Goal: Navigation & Orientation: Find specific page/section

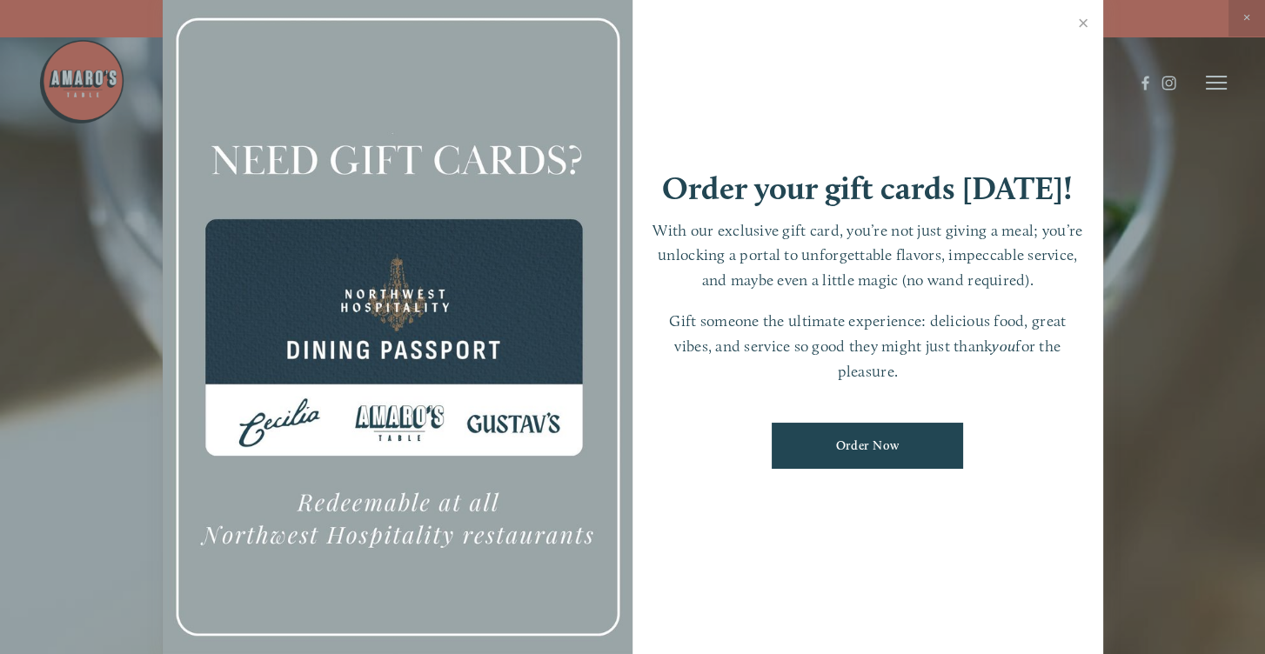
click at [1083, 23] on link "Close" at bounding box center [1084, 25] width 34 height 49
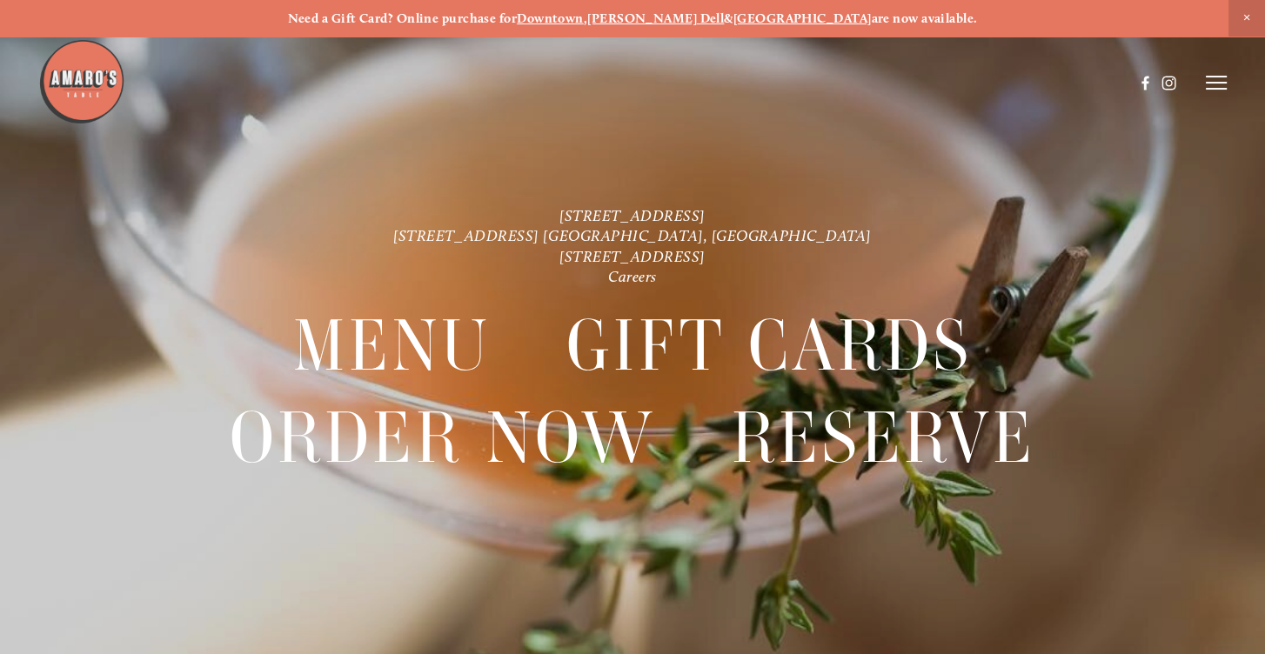
click at [1209, 83] on line at bounding box center [1216, 83] width 21 height 0
click at [895, 84] on span "Menu" at bounding box center [907, 82] width 32 height 15
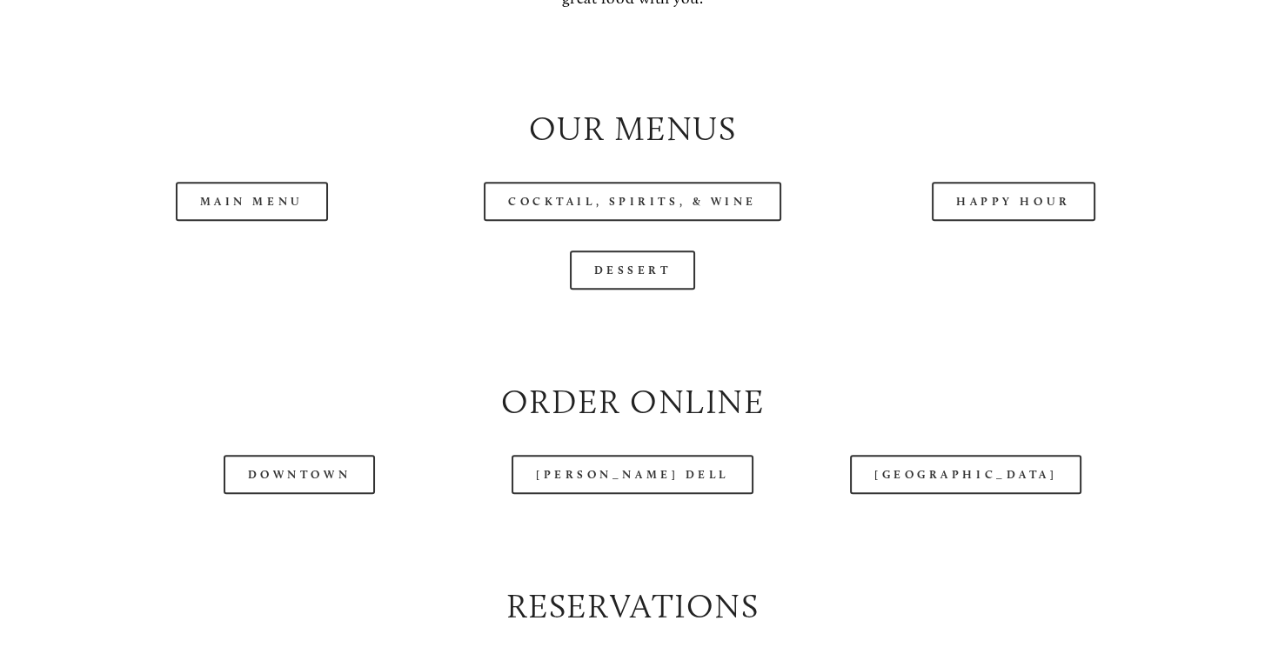
scroll to position [1740, 0]
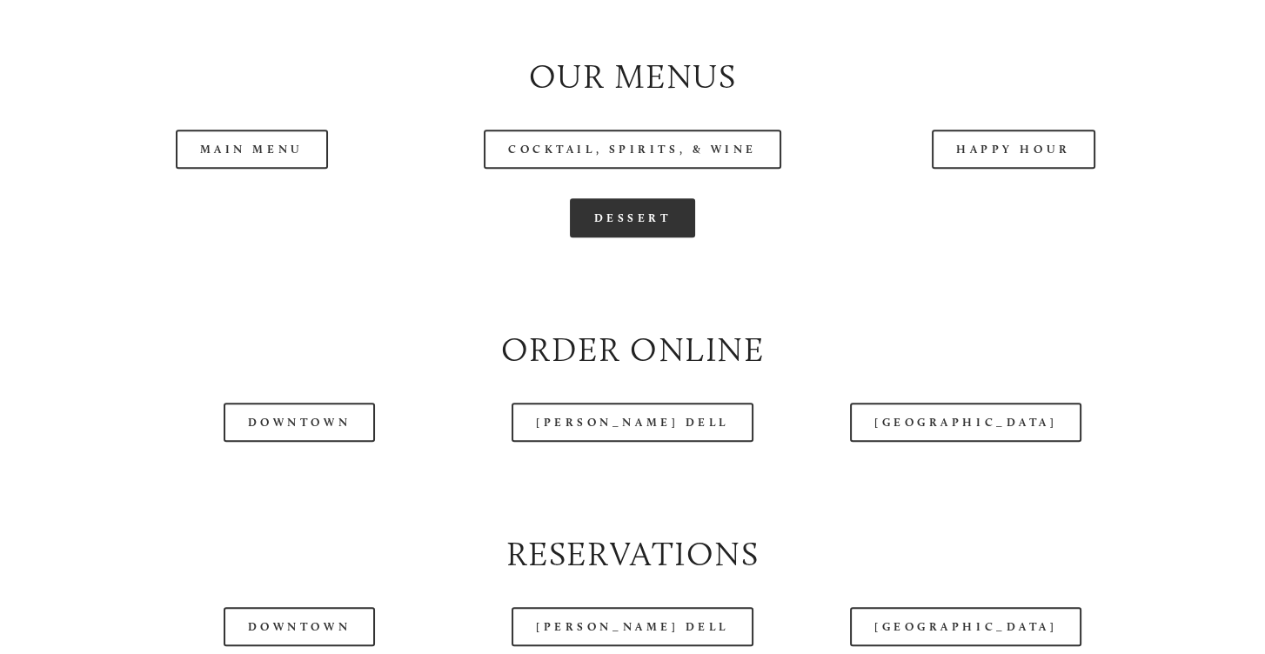
click at [643, 238] on link "Dessert" at bounding box center [633, 217] width 126 height 39
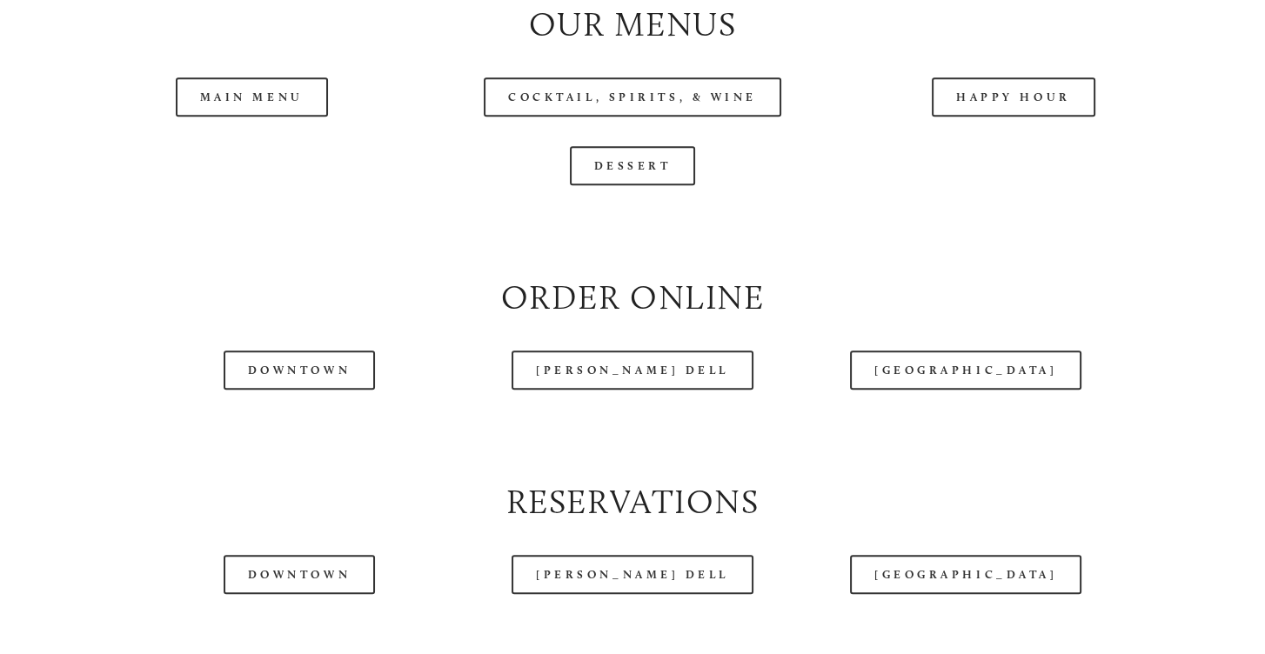
scroll to position [1914, 0]
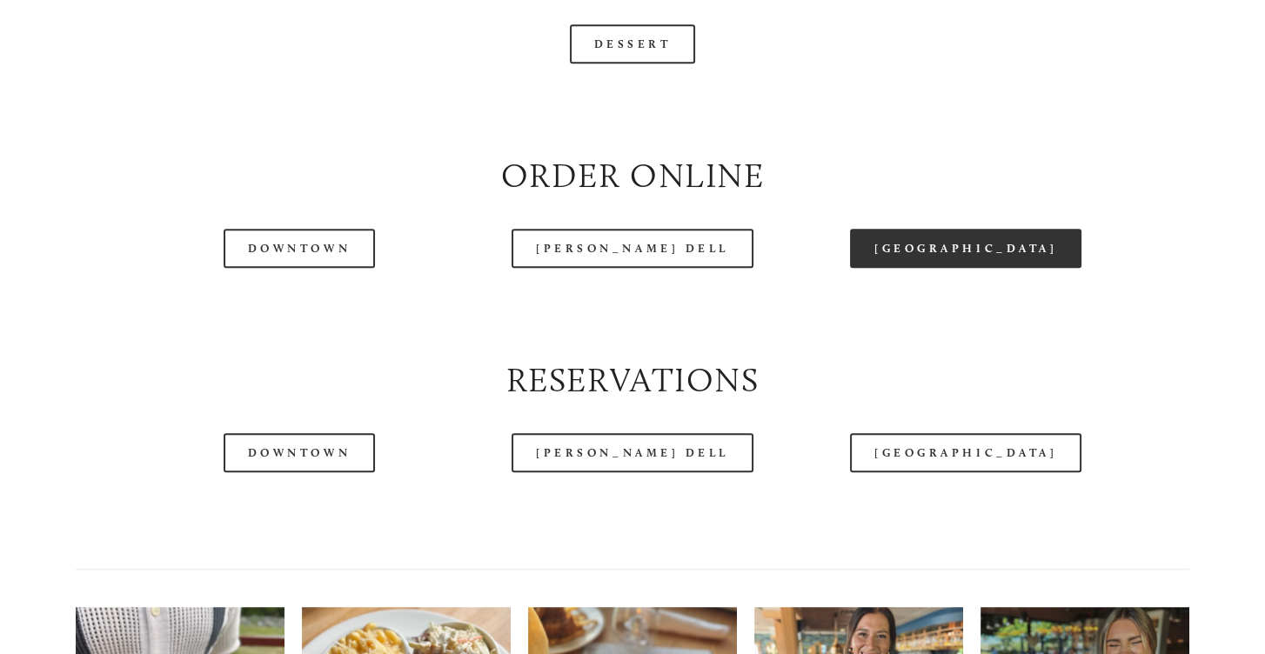
click at [949, 268] on link "[GEOGRAPHIC_DATA]" at bounding box center [965, 248] width 231 height 39
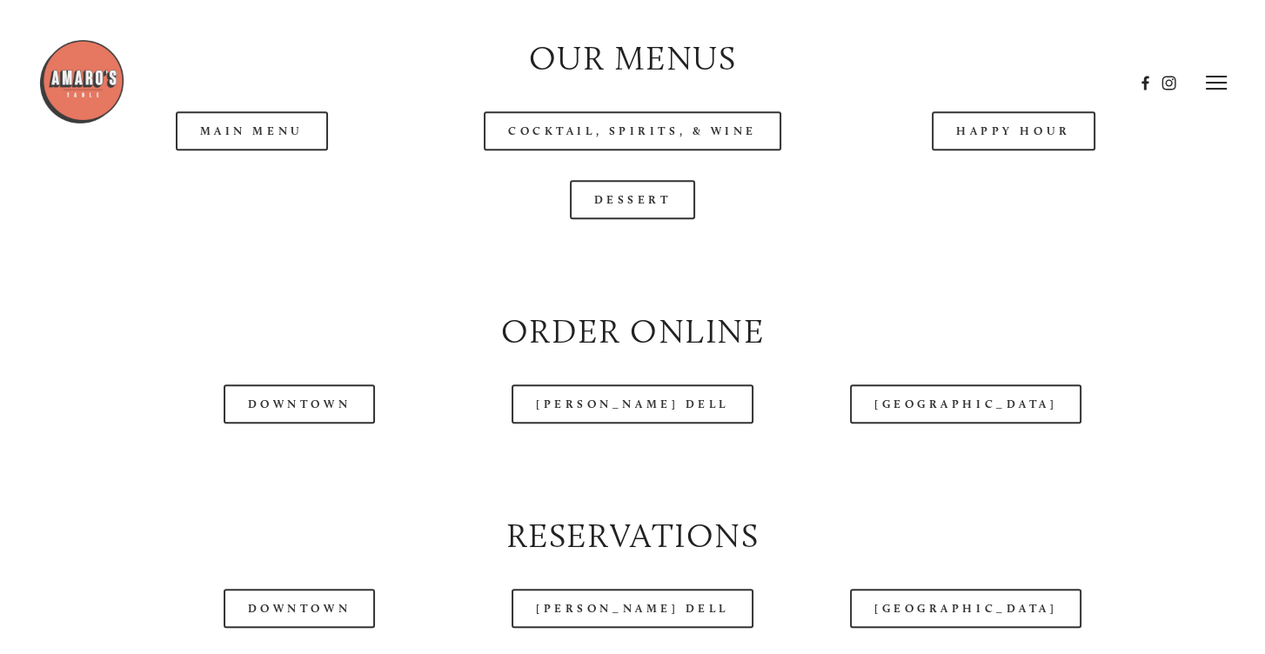
scroll to position [1653, 0]
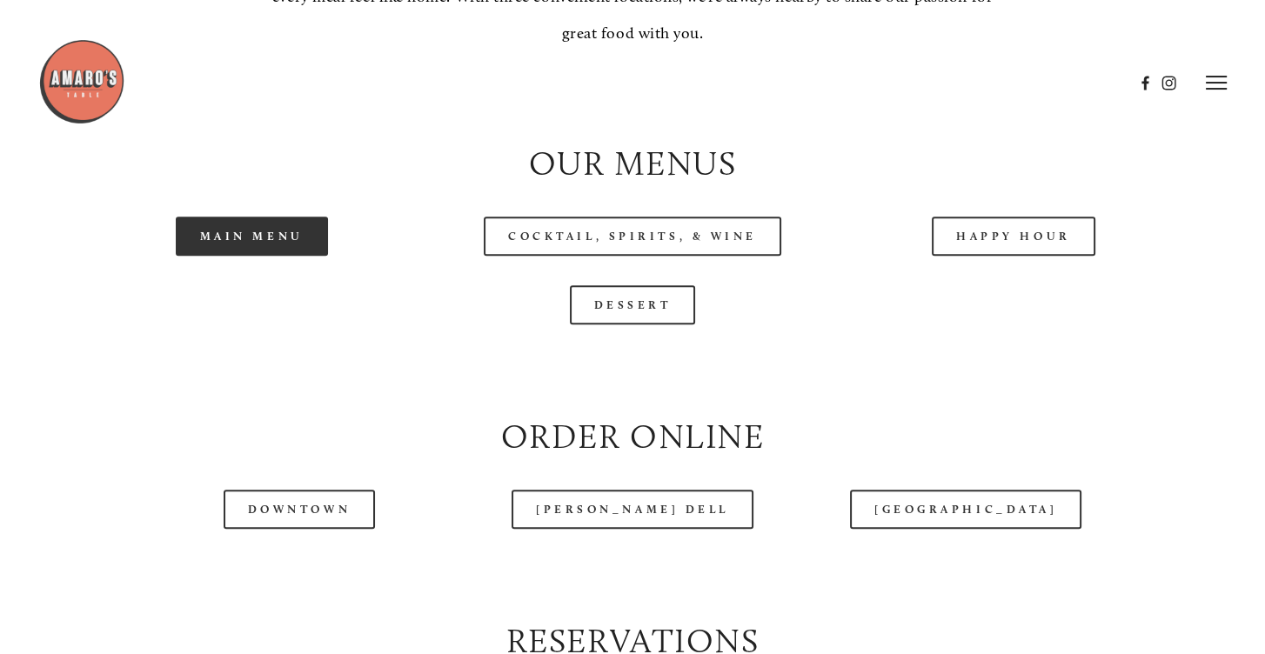
click at [285, 256] on link "Main Menu" at bounding box center [252, 236] width 152 height 39
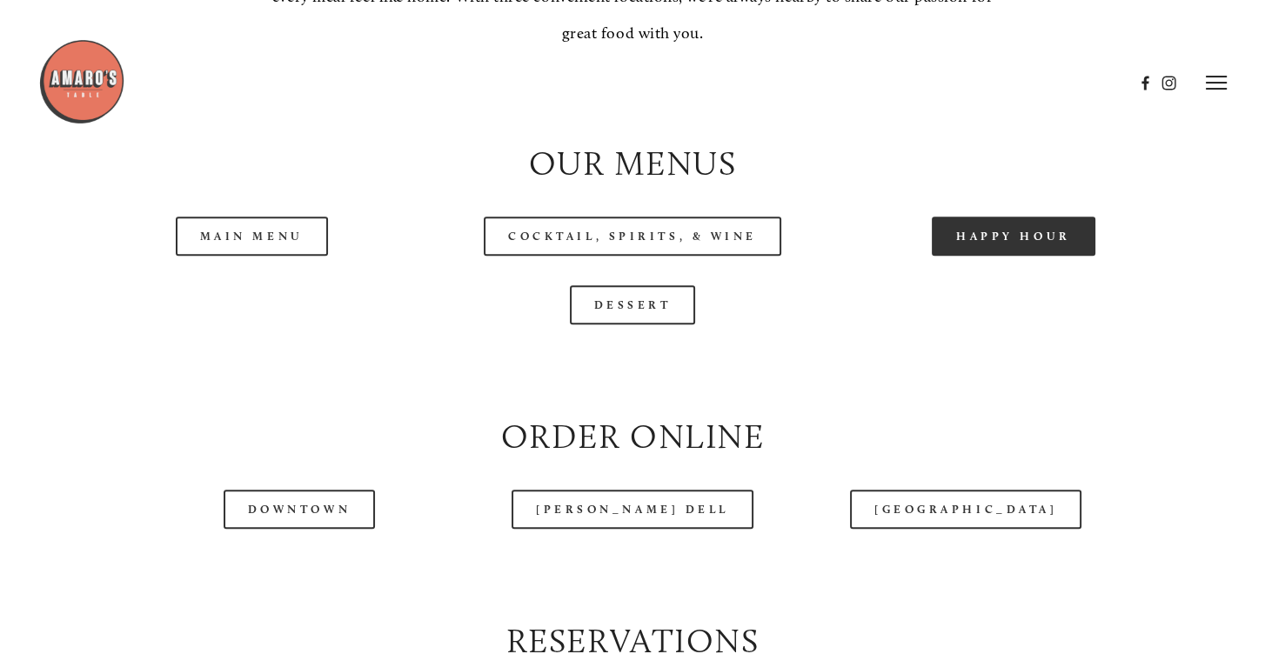
click at [1006, 256] on link "Happy Hour" at bounding box center [1014, 236] width 164 height 39
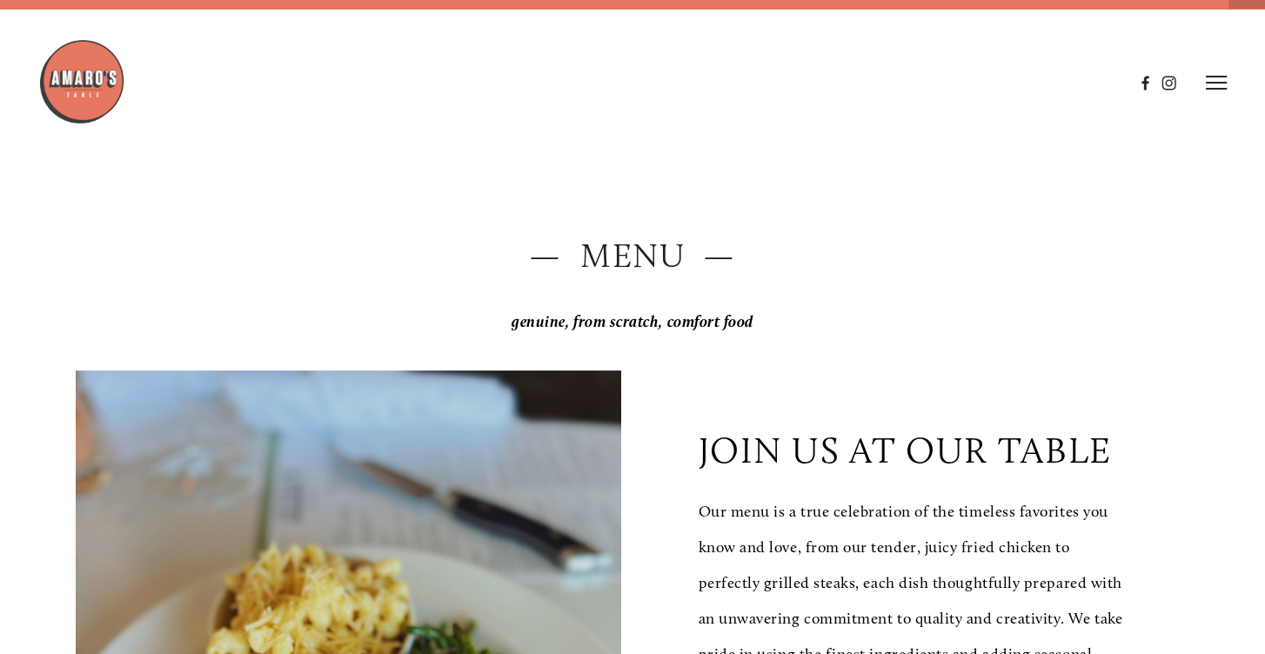
scroll to position [0, 0]
